Goal: Task Accomplishment & Management: Manage account settings

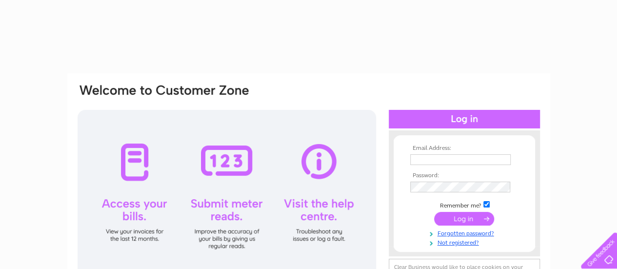
click at [457, 158] on input "text" at bounding box center [460, 159] width 100 height 11
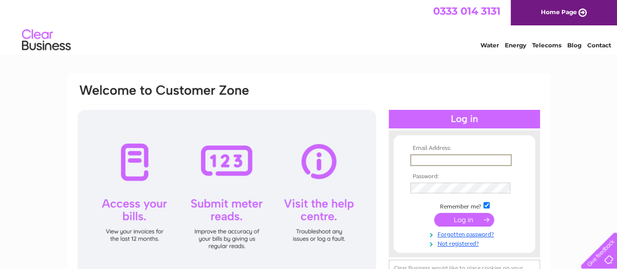
type input "[EMAIL_ADDRESS][DOMAIN_NAME]"
click at [474, 218] on input "submit" at bounding box center [464, 219] width 60 height 14
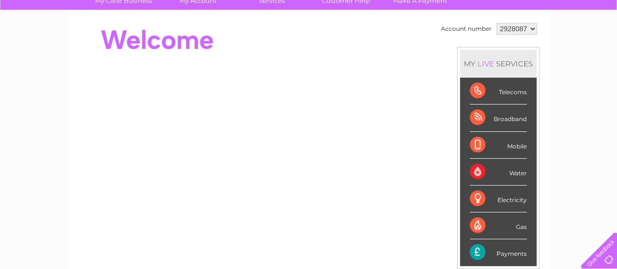
scroll to position [89, 0]
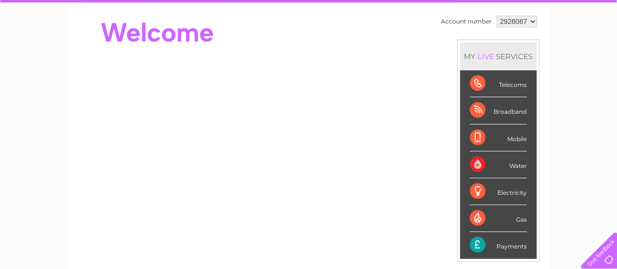
click at [503, 85] on div "Telecoms" at bounding box center [498, 83] width 57 height 27
click at [514, 87] on div "Telecoms" at bounding box center [498, 83] width 57 height 27
click at [493, 83] on div "Telecoms" at bounding box center [498, 83] width 57 height 27
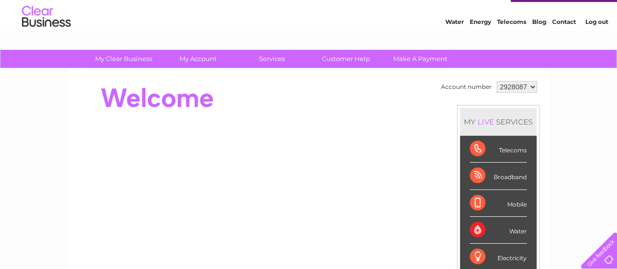
scroll to position [19, 0]
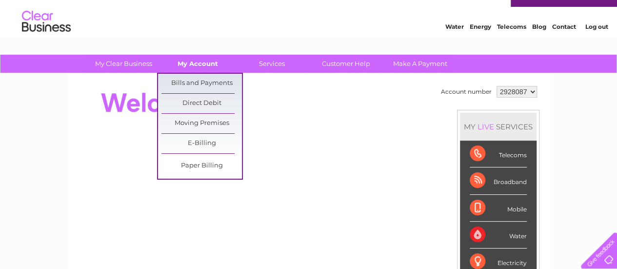
click at [201, 63] on link "My Account" at bounding box center [198, 64] width 80 height 18
click at [203, 82] on link "Bills and Payments" at bounding box center [201, 84] width 80 height 20
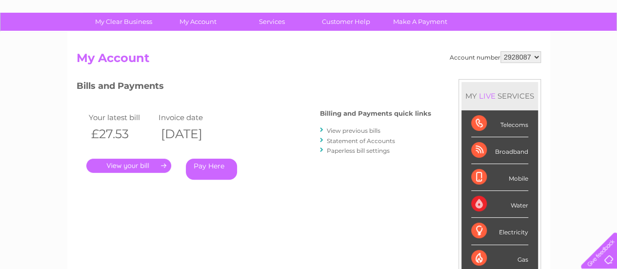
scroll to position [64, 0]
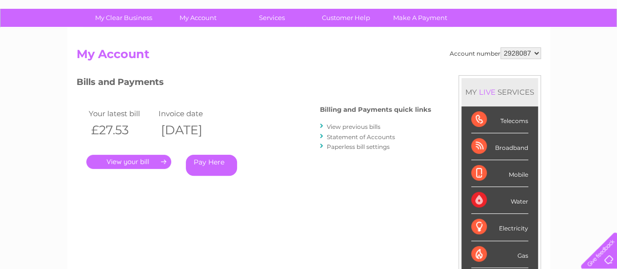
click at [128, 161] on link "." at bounding box center [128, 162] width 85 height 14
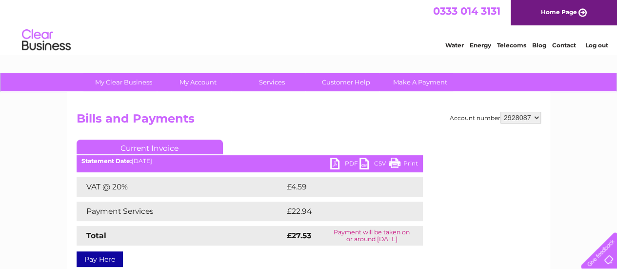
click at [337, 163] on link "PDF" at bounding box center [344, 165] width 29 height 14
click at [413, 164] on link "Print" at bounding box center [403, 165] width 29 height 14
click at [343, 163] on link "PDF" at bounding box center [344, 165] width 29 height 14
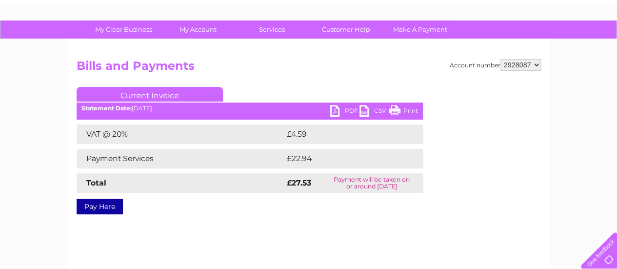
scroll to position [47, 0]
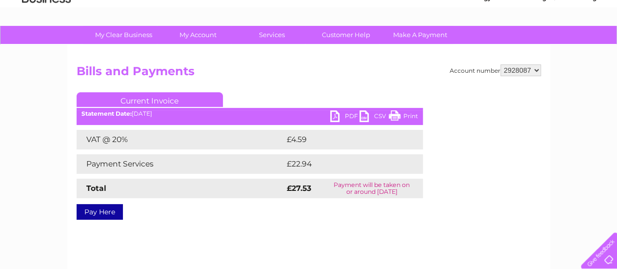
click at [164, 94] on link "Current Invoice" at bounding box center [150, 99] width 146 height 15
click at [157, 98] on link "Current Invoice" at bounding box center [150, 99] width 146 height 15
click at [164, 110] on div "Statement Date: 30/09/2025" at bounding box center [250, 113] width 346 height 7
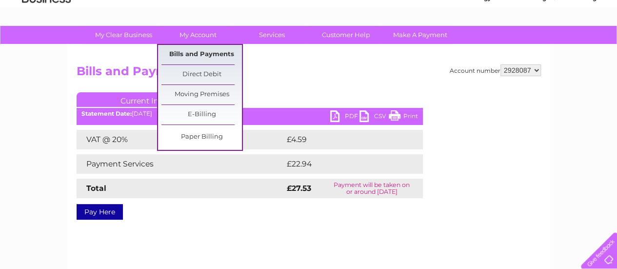
click at [197, 54] on link "Bills and Payments" at bounding box center [201, 55] width 80 height 20
click at [204, 55] on link "Bills and Payments" at bounding box center [201, 55] width 80 height 20
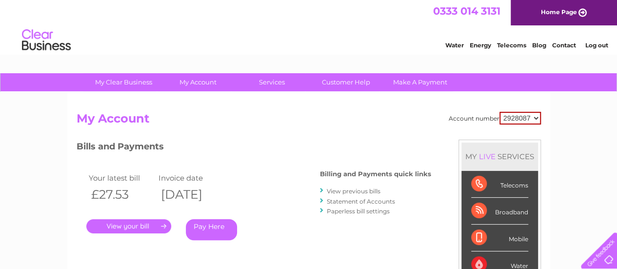
click at [364, 192] on link "View previous bills" at bounding box center [354, 190] width 54 height 7
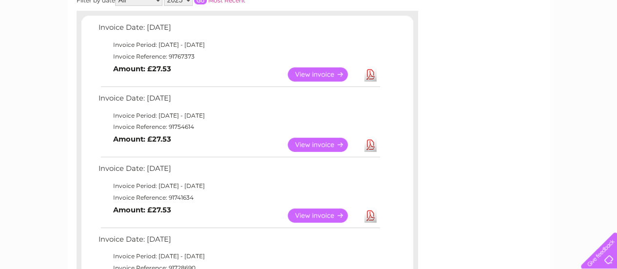
scroll to position [179, 0]
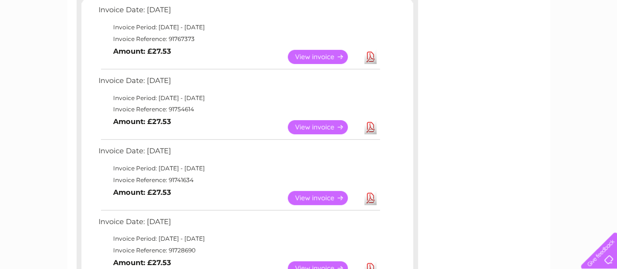
click at [320, 123] on link "View" at bounding box center [324, 127] width 72 height 14
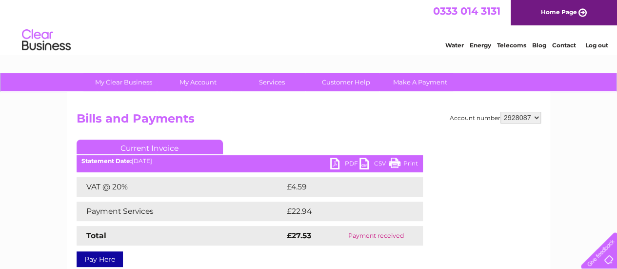
click at [338, 164] on link "PDF" at bounding box center [344, 165] width 29 height 14
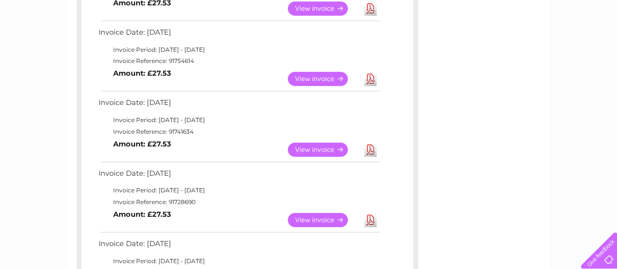
scroll to position [231, 0]
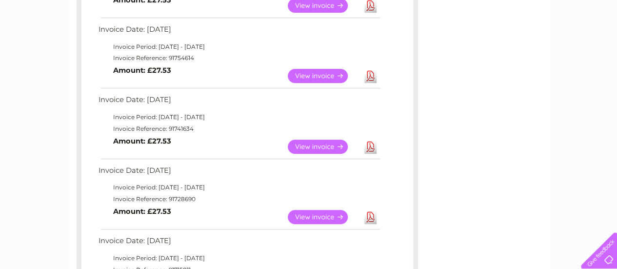
click at [316, 147] on link "View" at bounding box center [324, 146] width 72 height 14
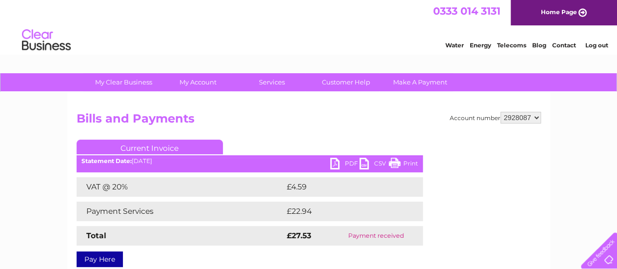
click at [338, 169] on link "PDF" at bounding box center [344, 165] width 29 height 14
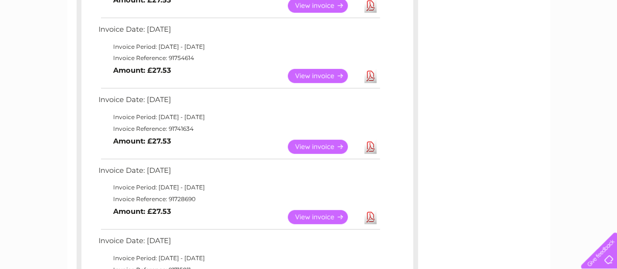
click at [316, 214] on link "View" at bounding box center [324, 217] width 72 height 14
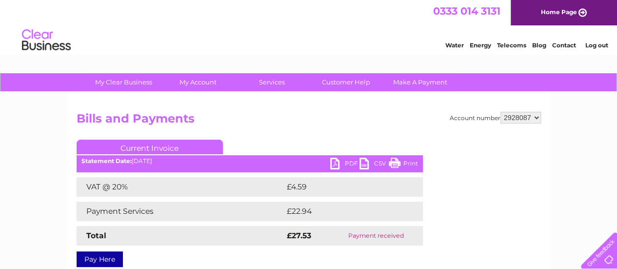
click at [345, 166] on link "PDF" at bounding box center [344, 165] width 29 height 14
